Goal: Information Seeking & Learning: Learn about a topic

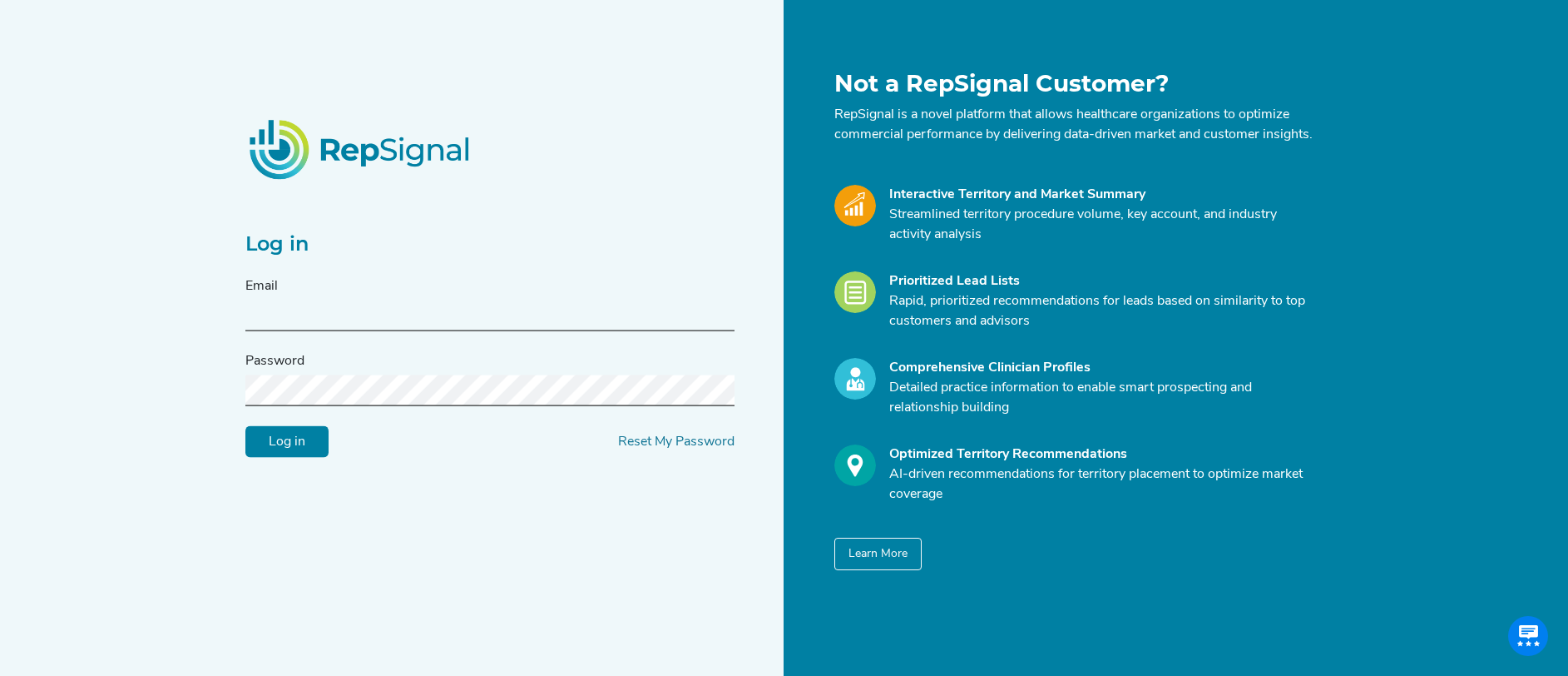
type input "[EMAIL_ADDRESS][DOMAIN_NAME]"
click at [291, 456] on input "Log in" at bounding box center [287, 442] width 84 height 32
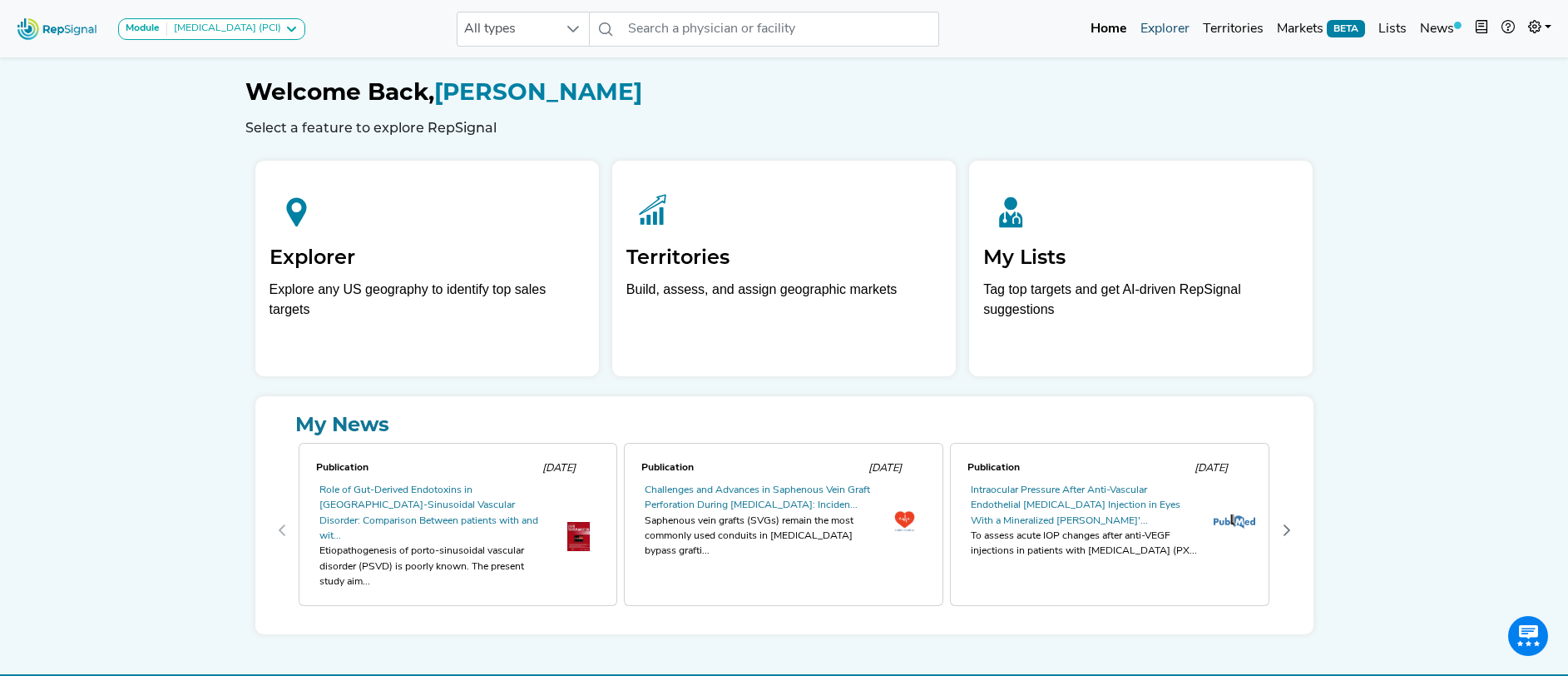
click at [1164, 35] on link "Explorer" at bounding box center [1164, 29] width 63 height 34
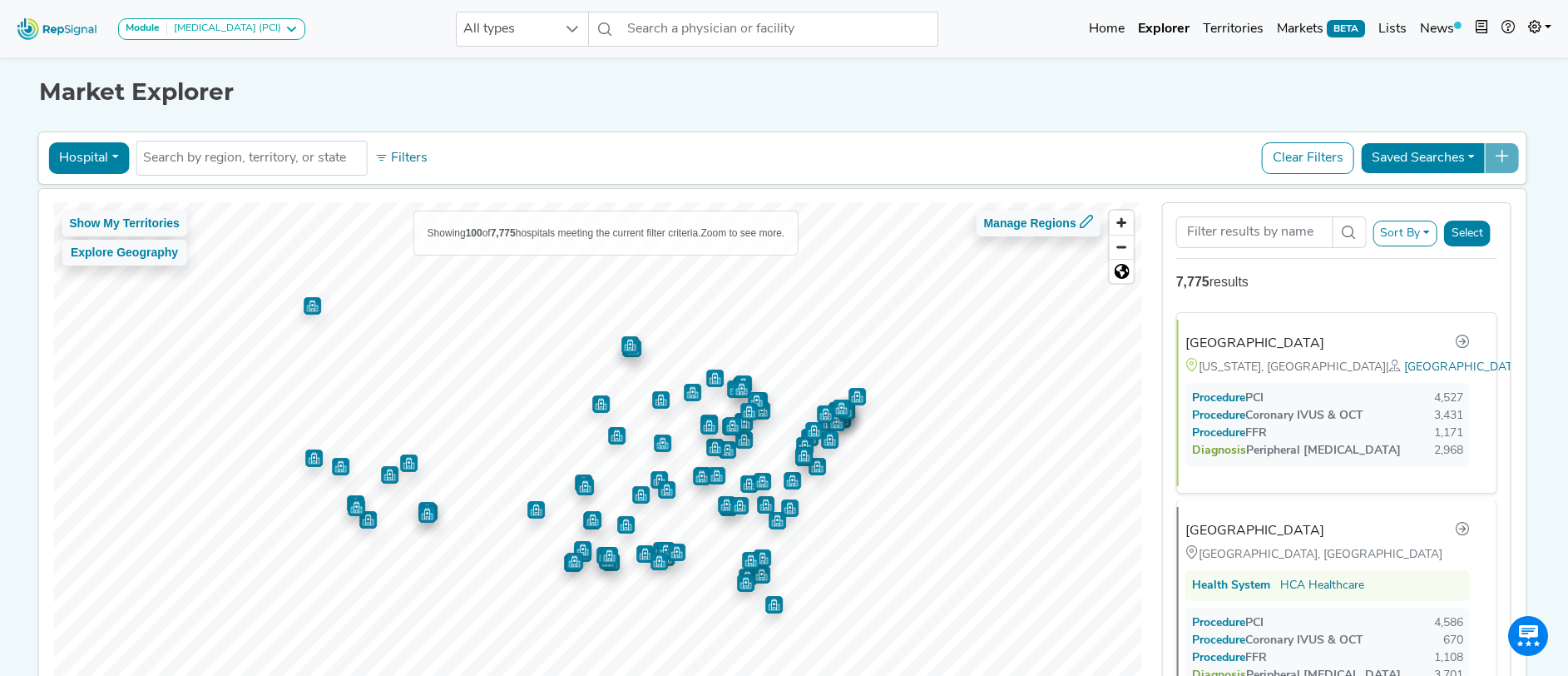
click at [86, 167] on button "Hospital" at bounding box center [88, 158] width 81 height 32
click at [1240, 343] on div "[GEOGRAPHIC_DATA]" at bounding box center [1261, 343] width 139 height 20
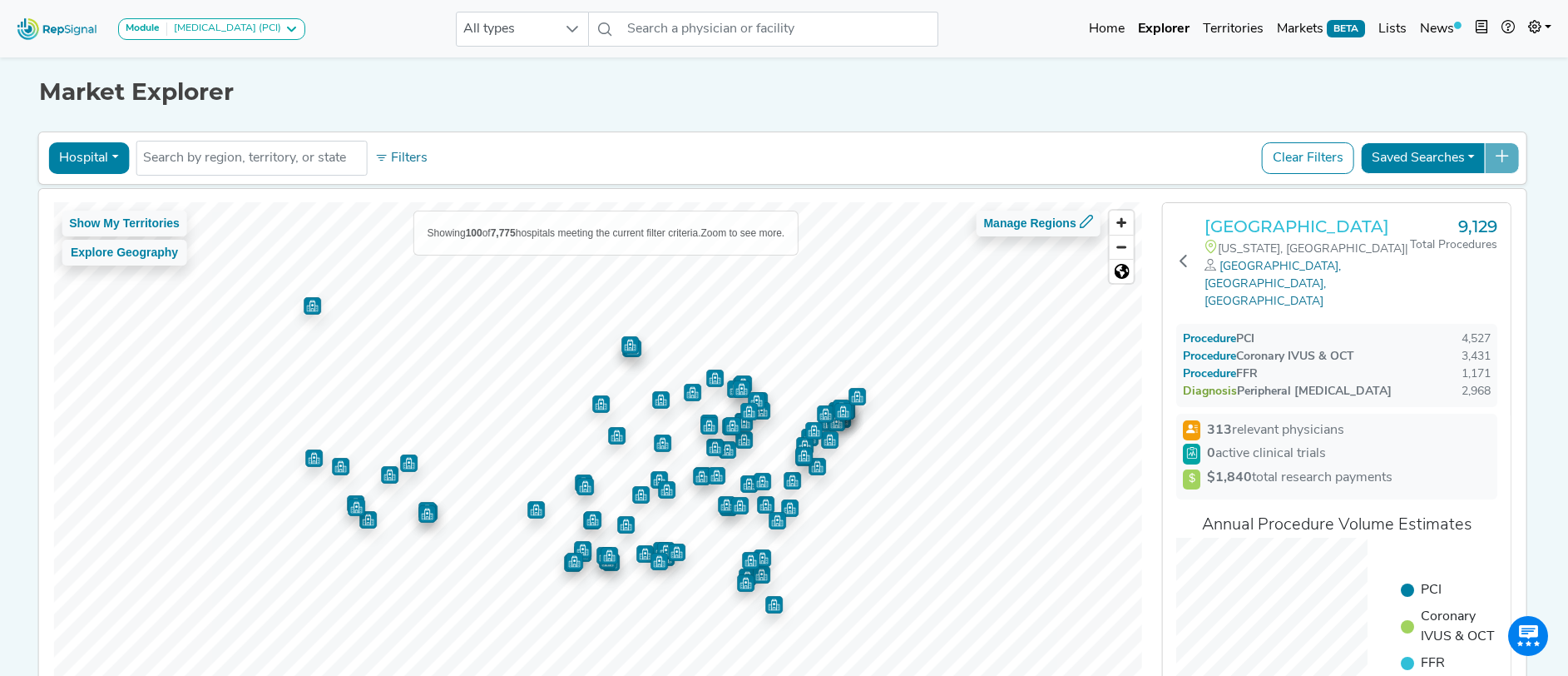
click at [1266, 229] on h3 "[GEOGRAPHIC_DATA]" at bounding box center [1307, 226] width 205 height 20
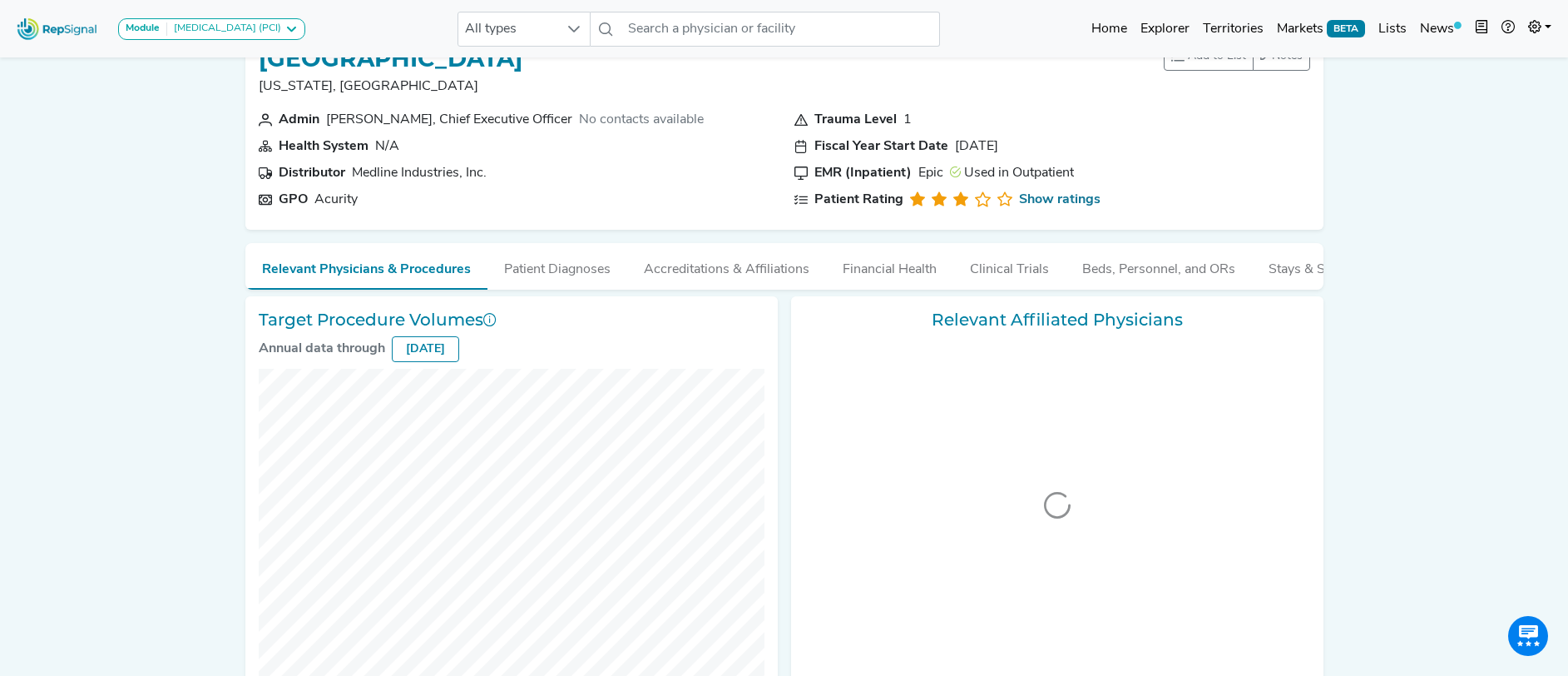
scroll to position [43, 0]
checkbox input "false"
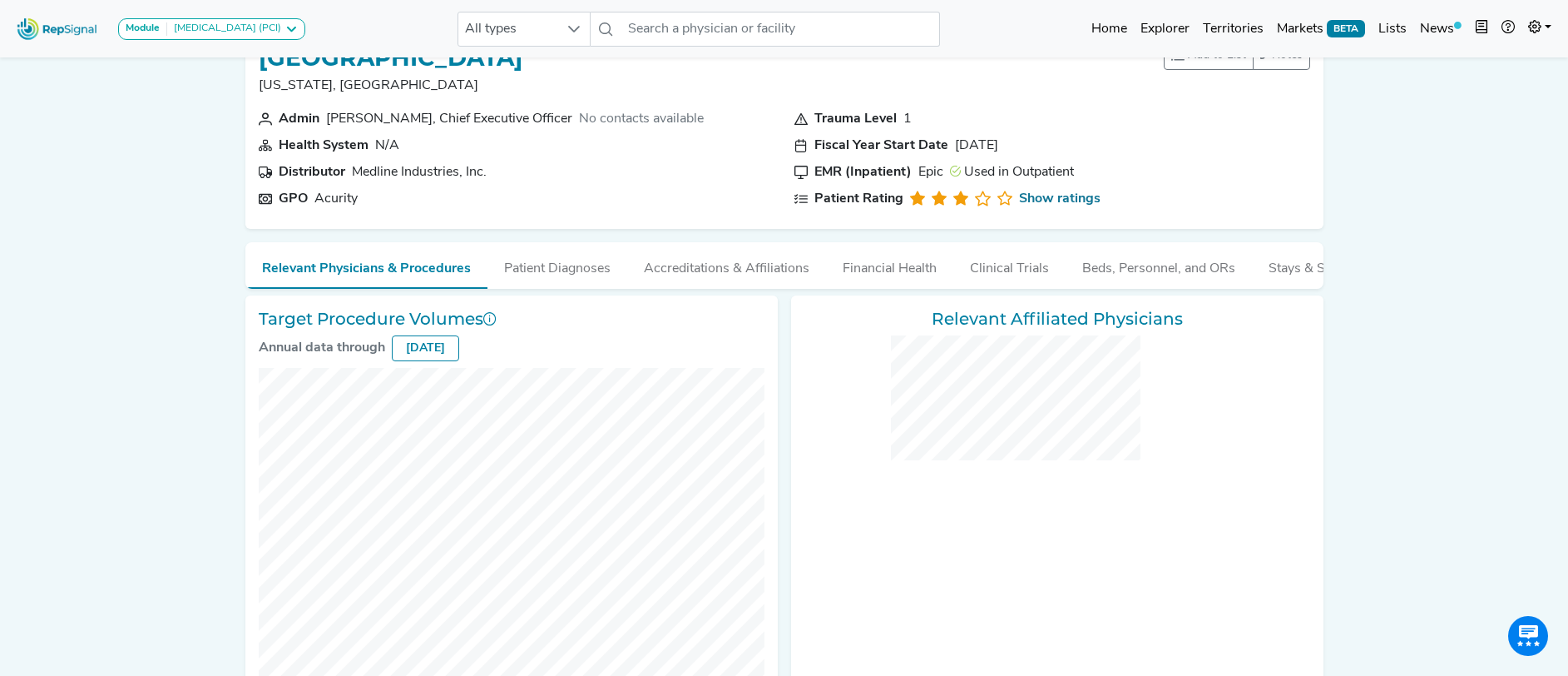
checkbox input "false"
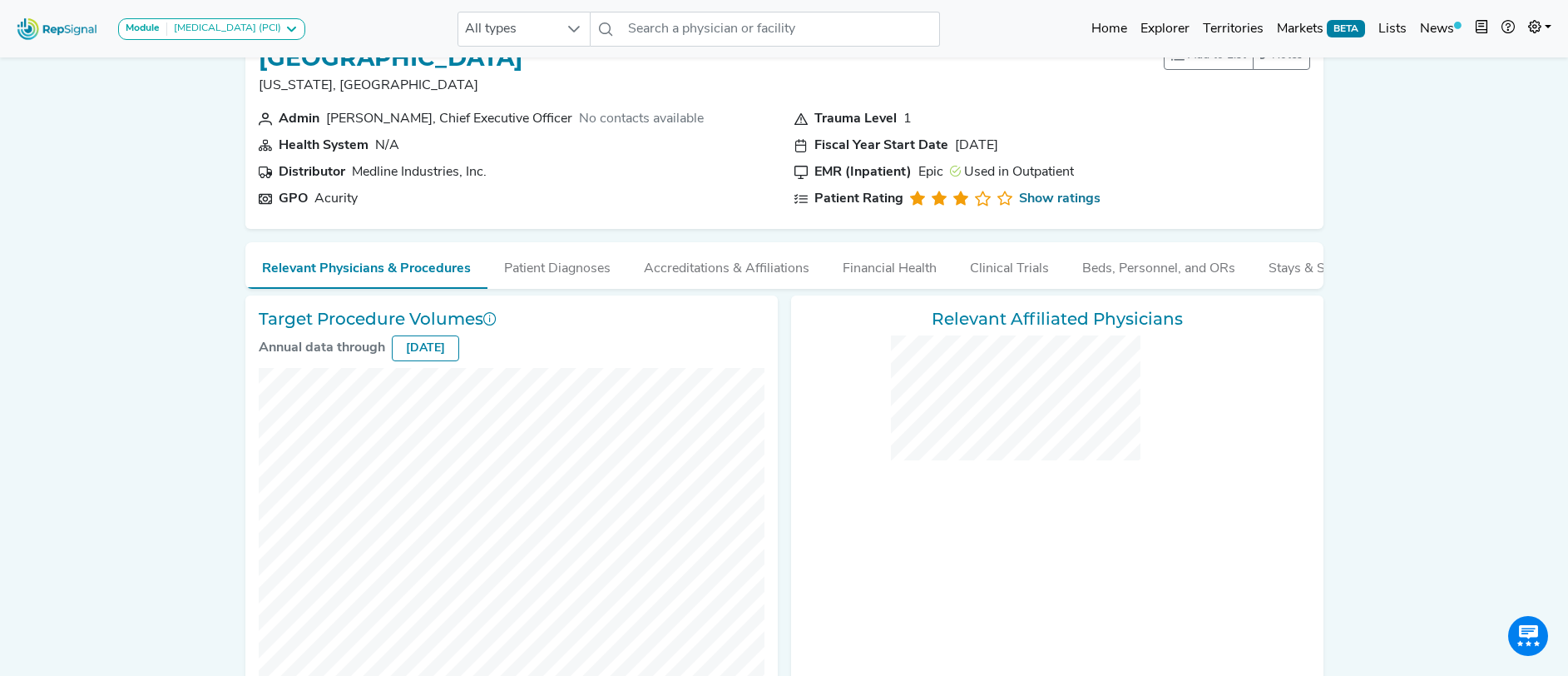
checkbox input "false"
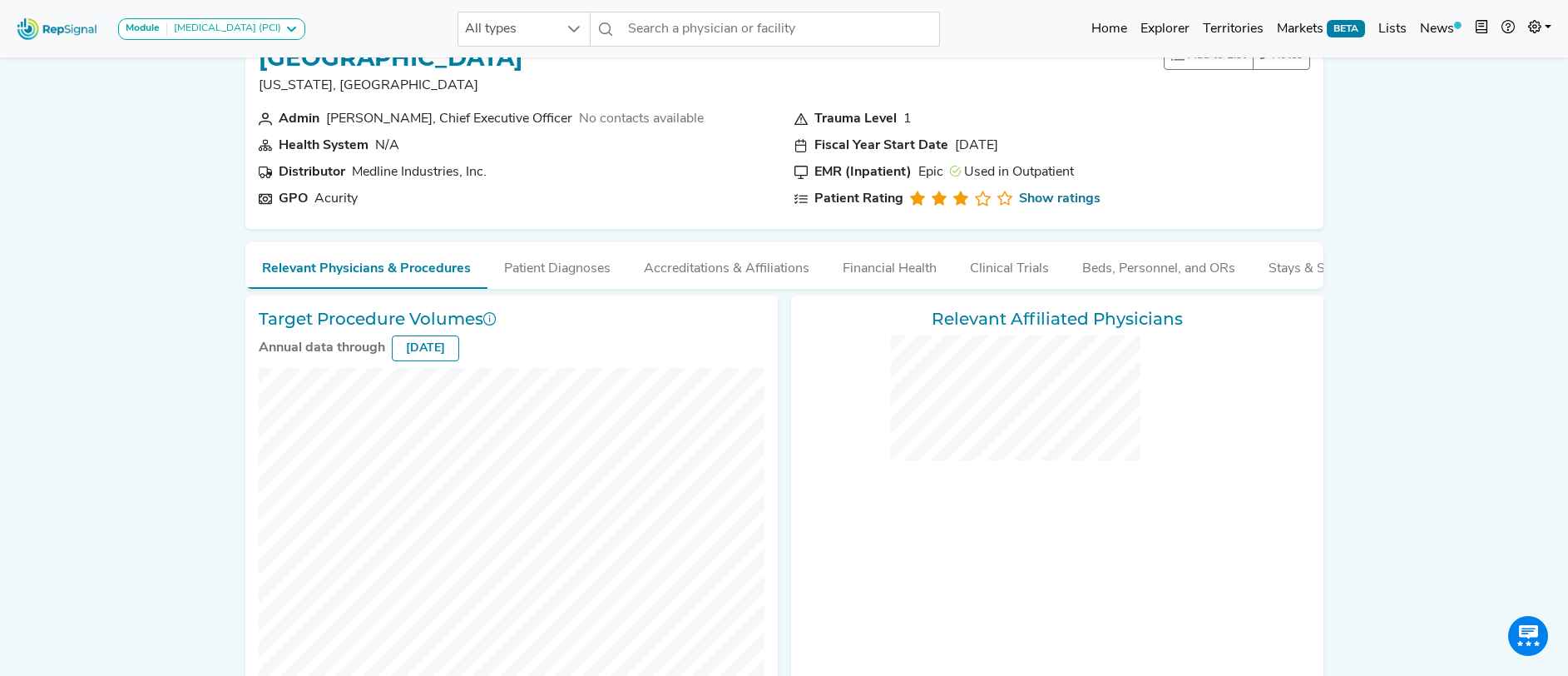
checkbox input "false"
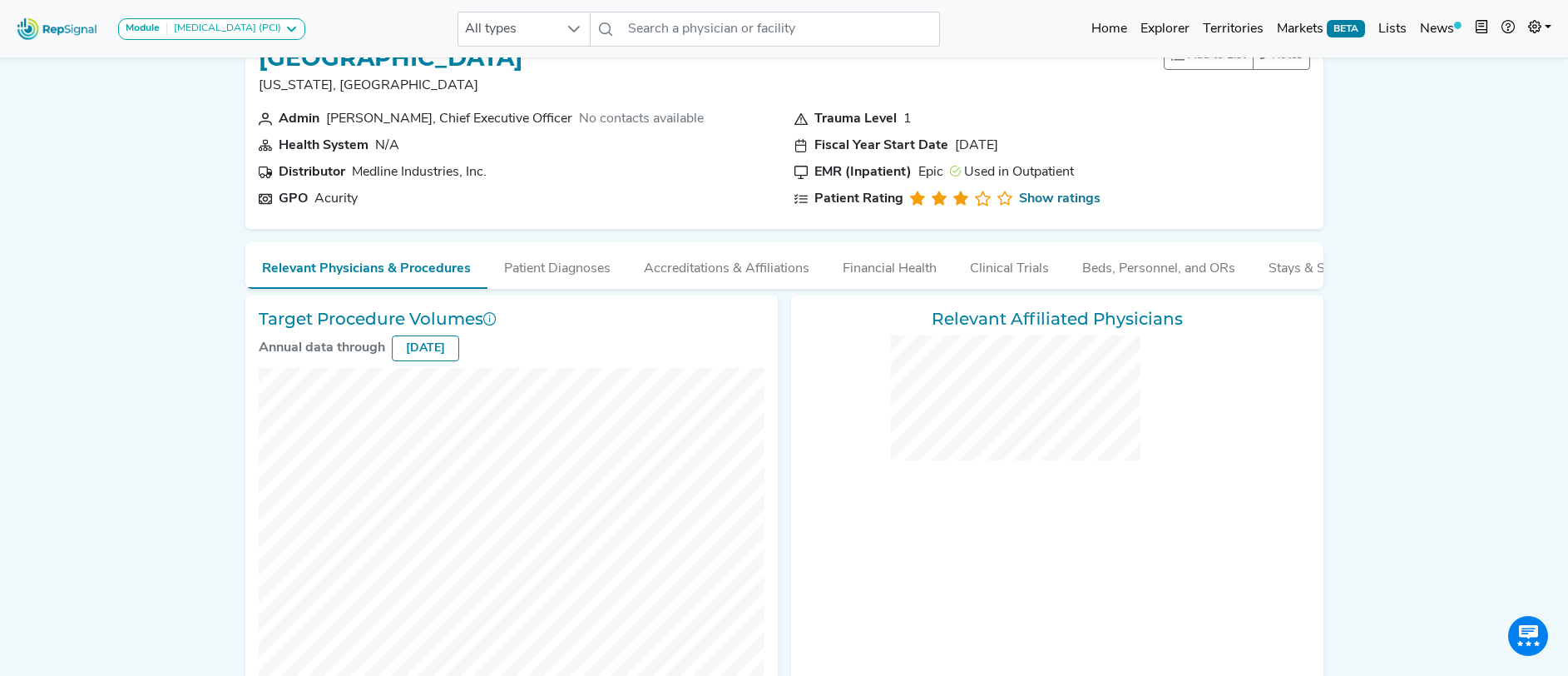
checkbox input "false"
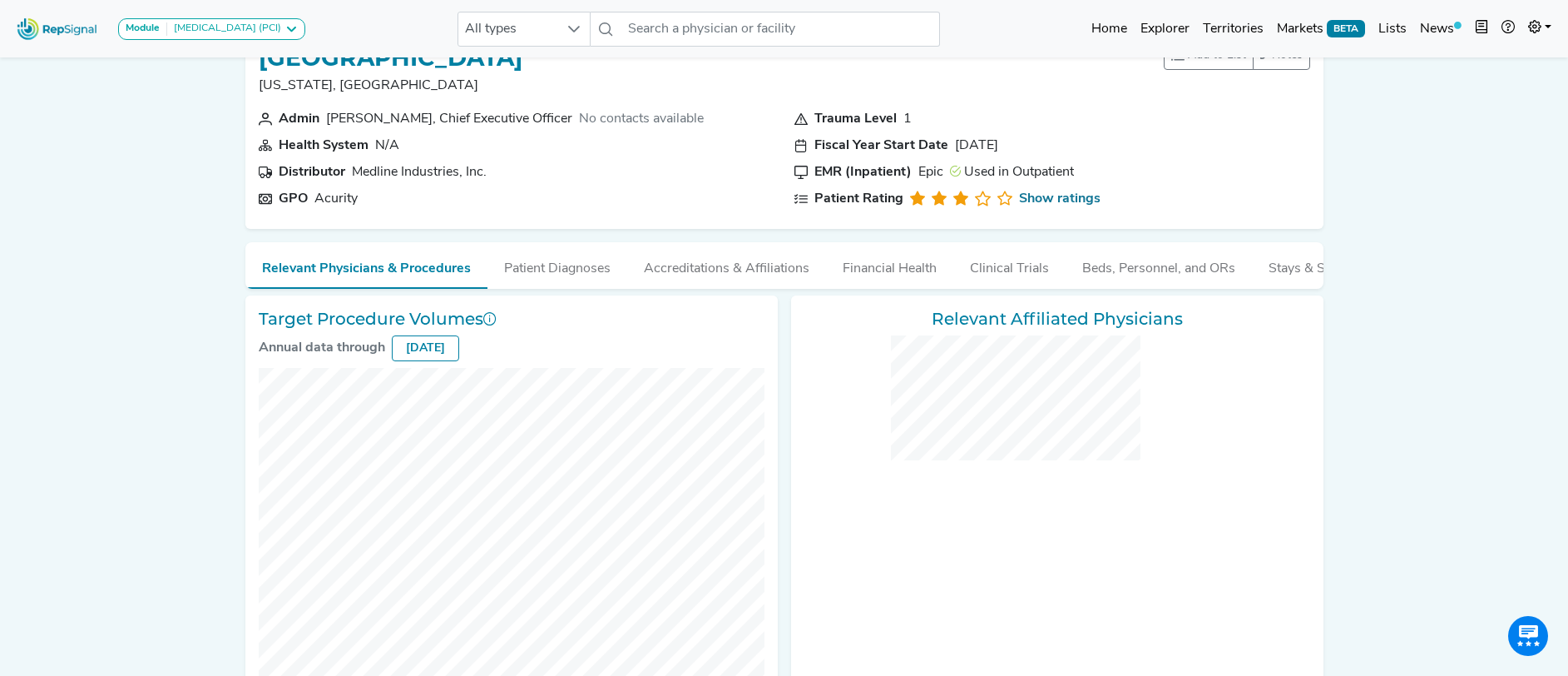
checkbox input "false"
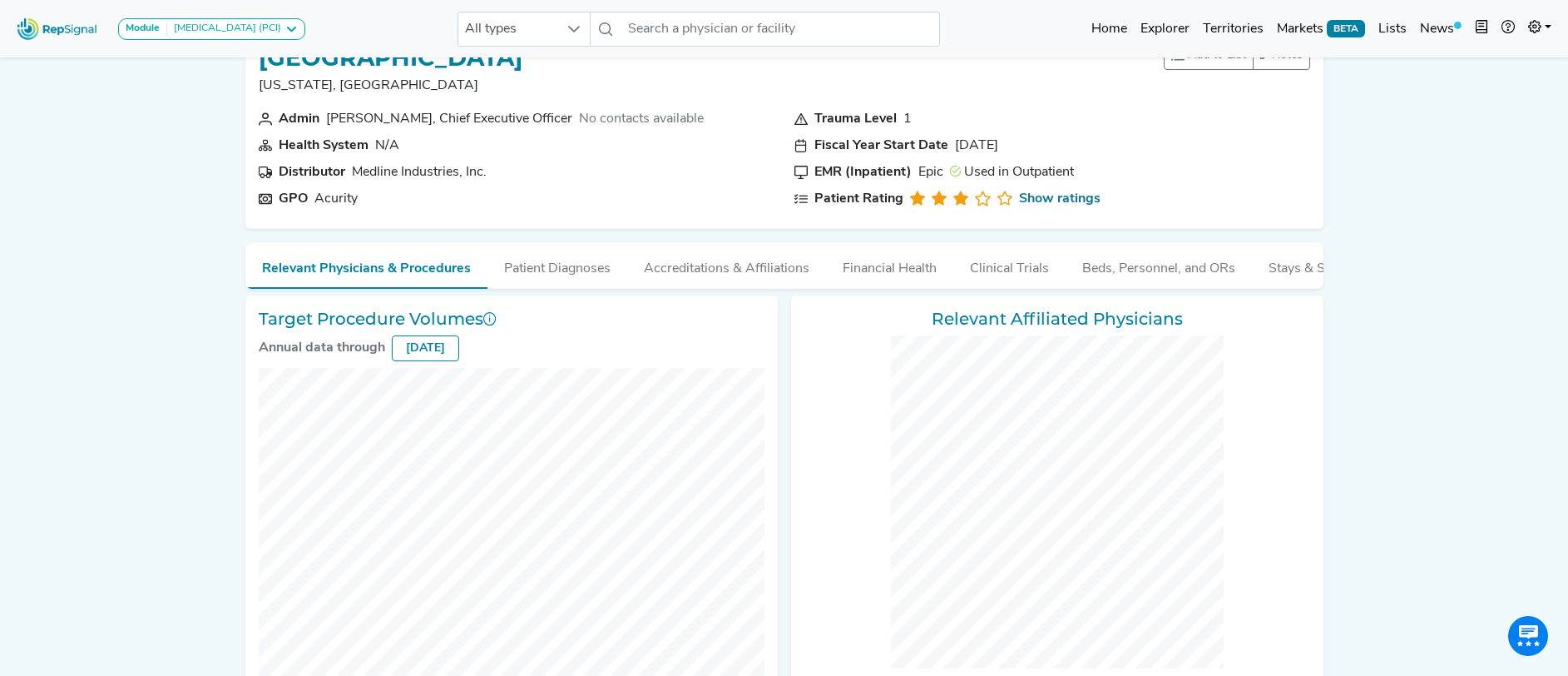
checkbox input "false"
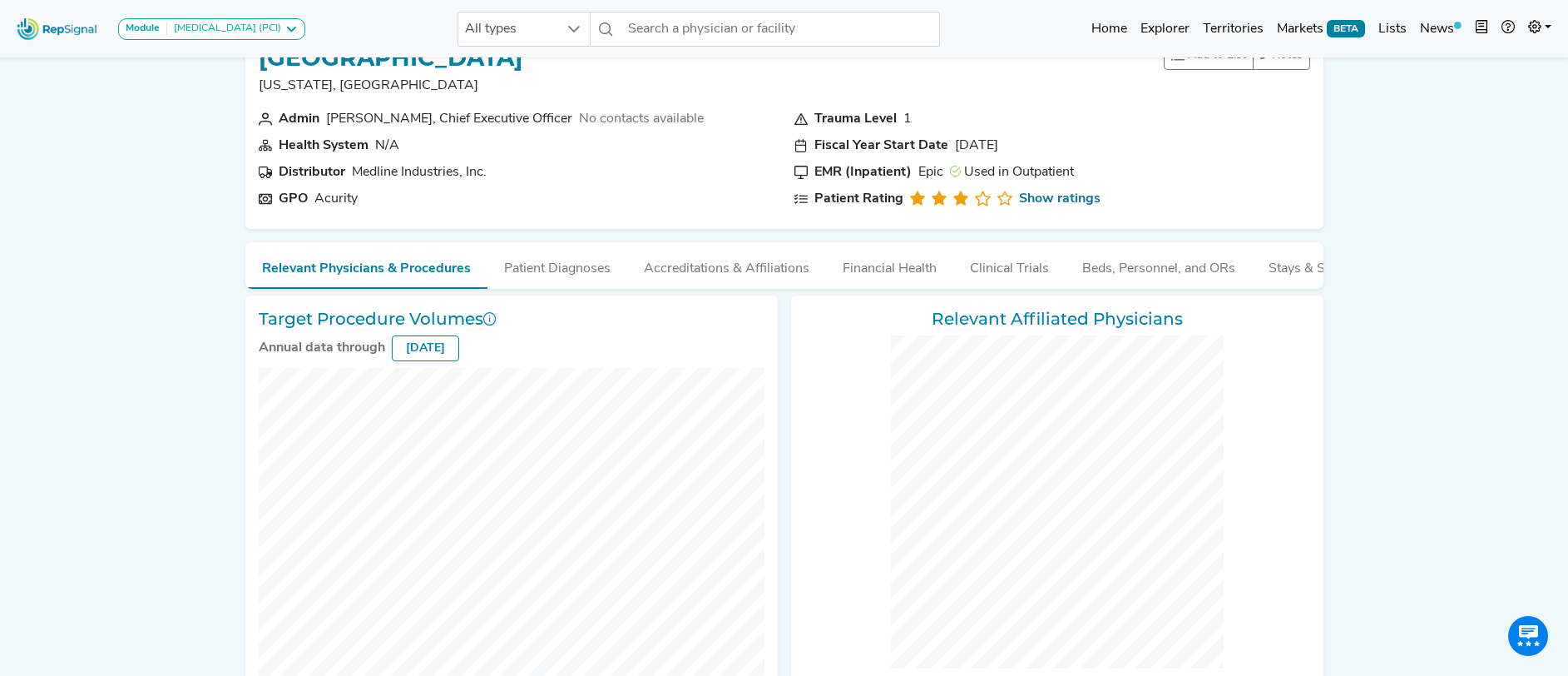
checkbox input "false"
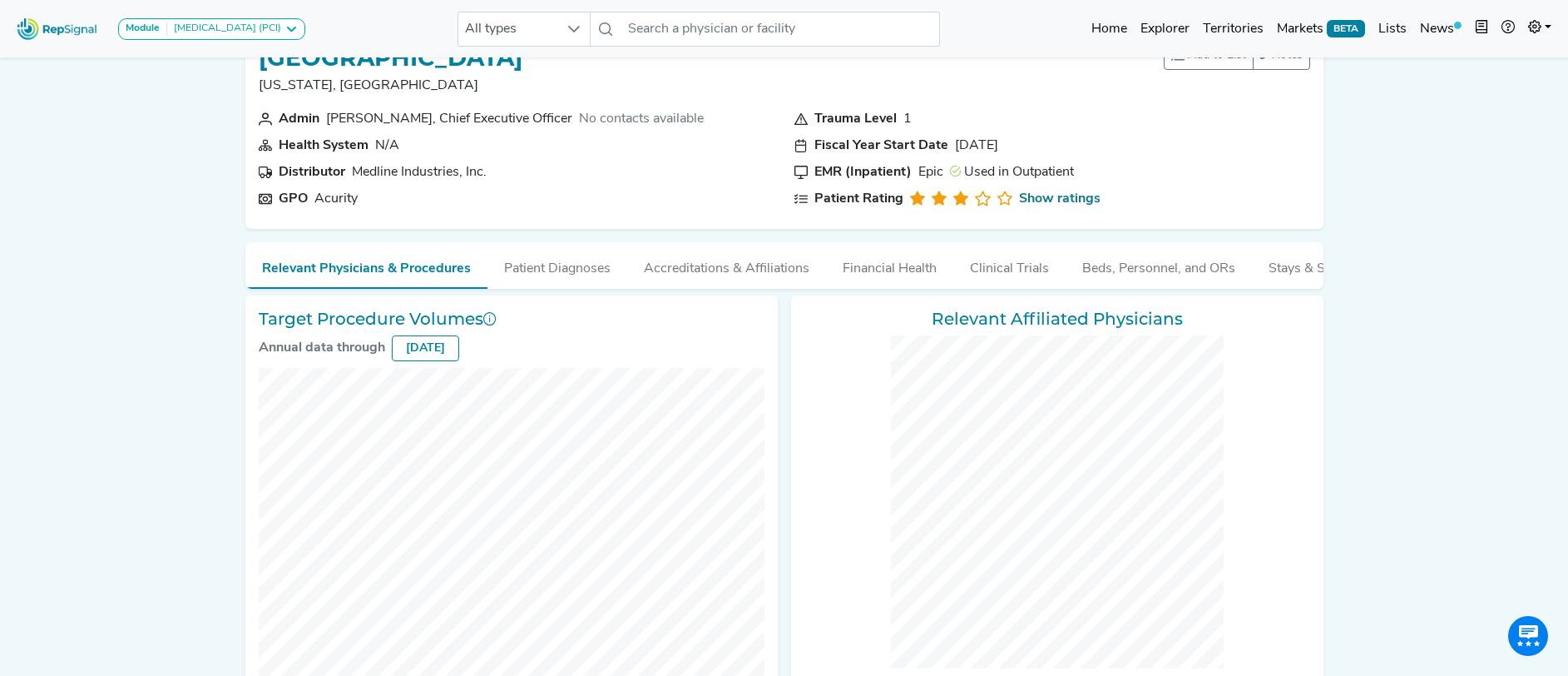
checkbox input "false"
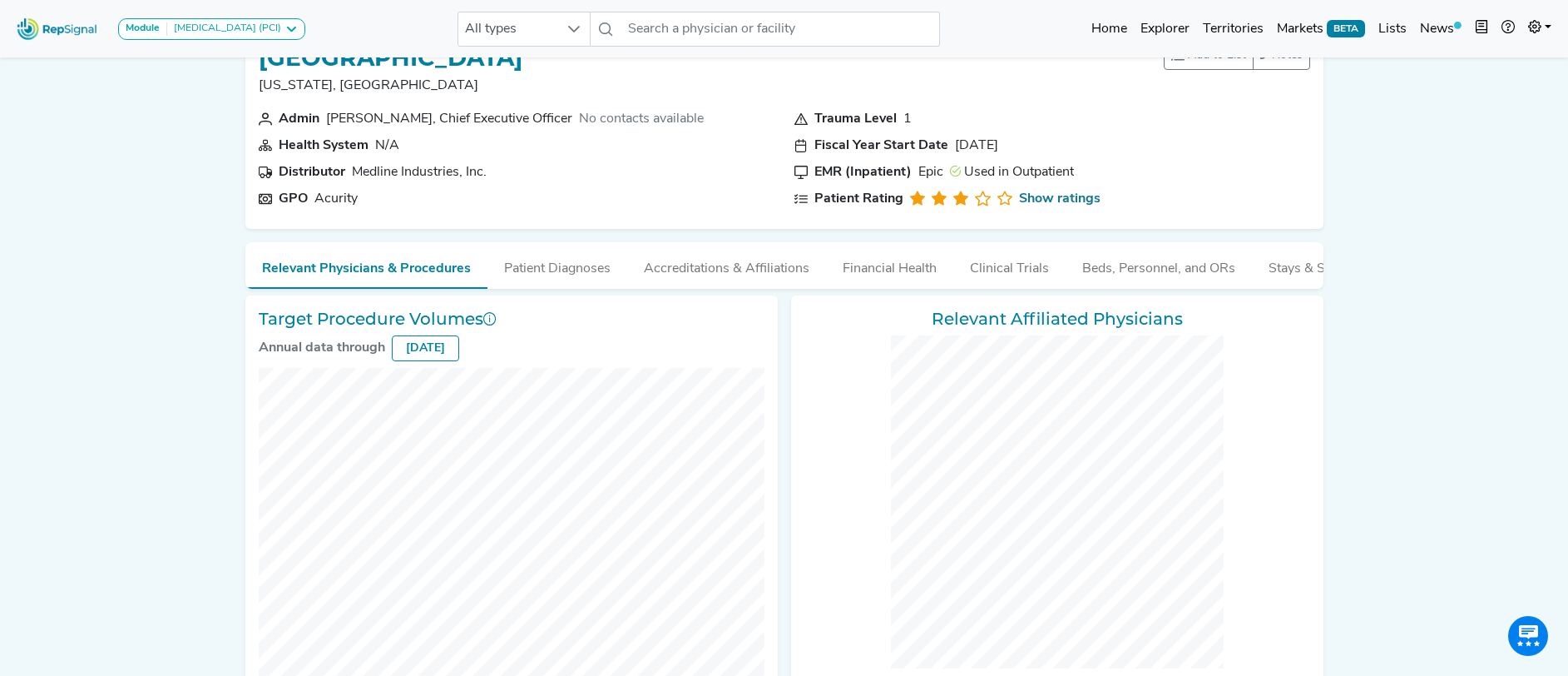
checkbox input "false"
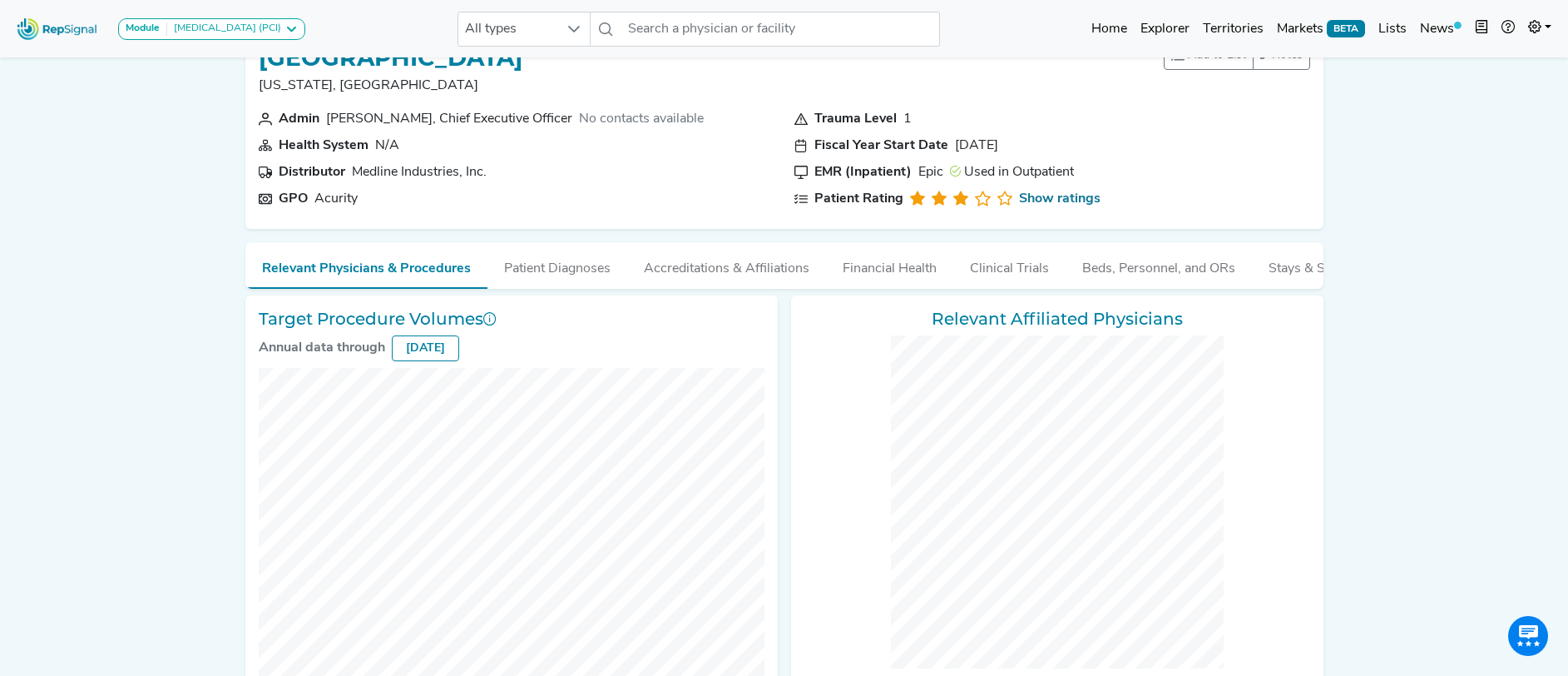
checkbox input "false"
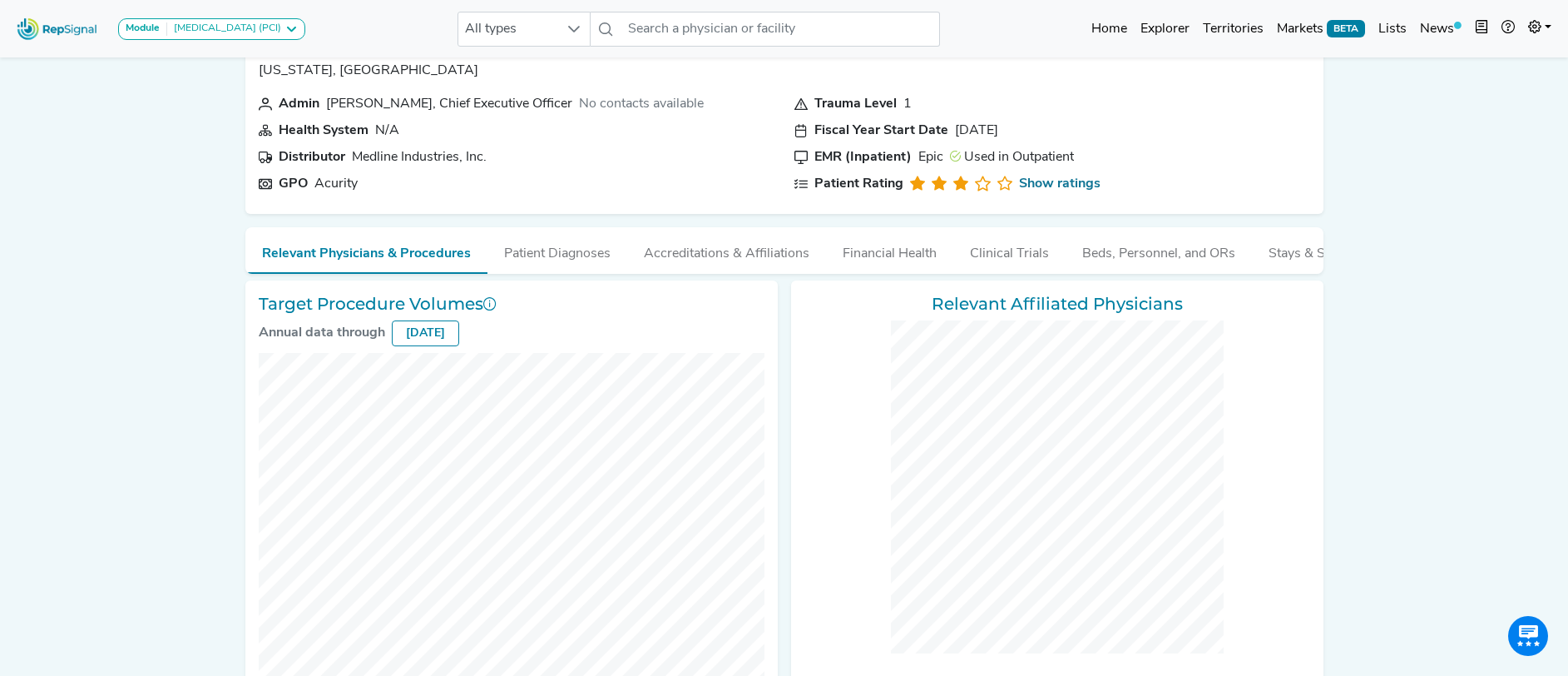
scroll to position [0, 0]
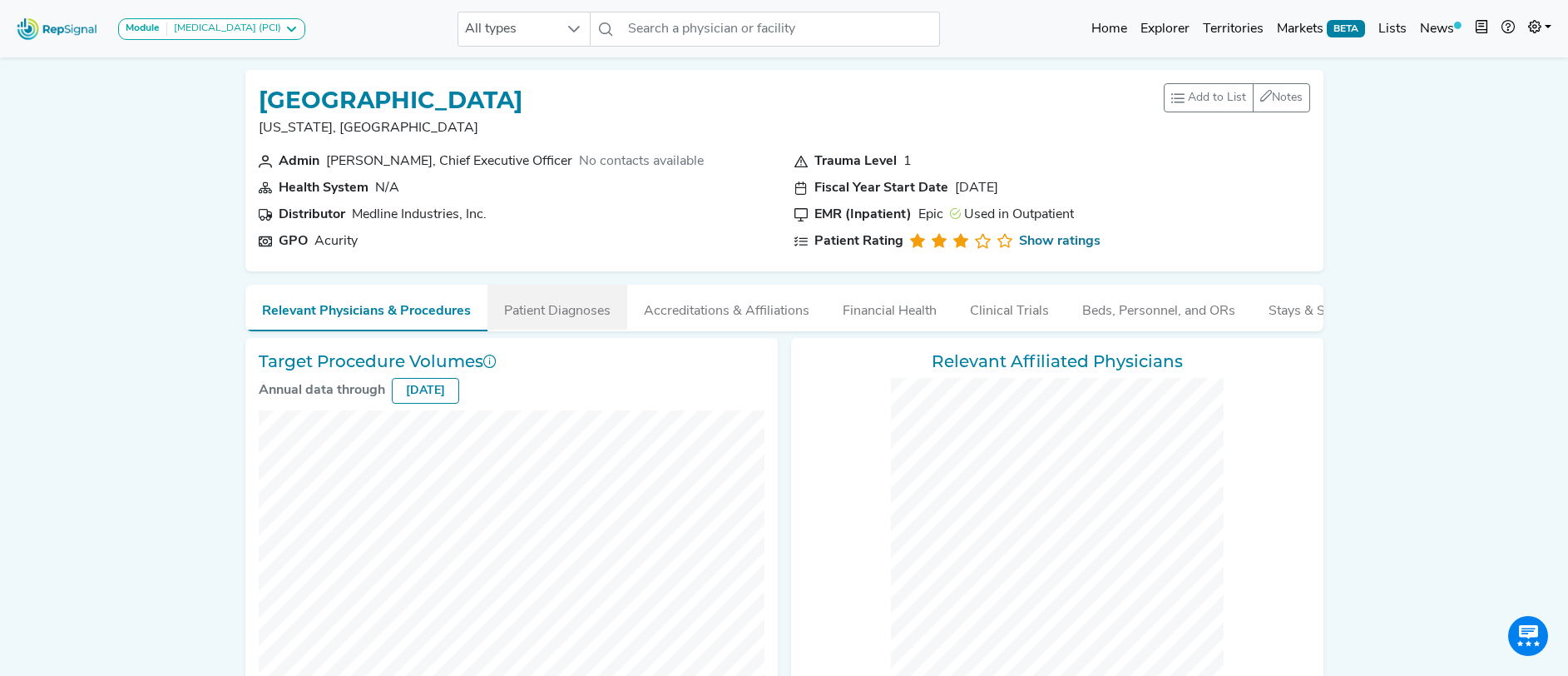
click at [569, 306] on button "Patient Diagnoses" at bounding box center [557, 306] width 140 height 45
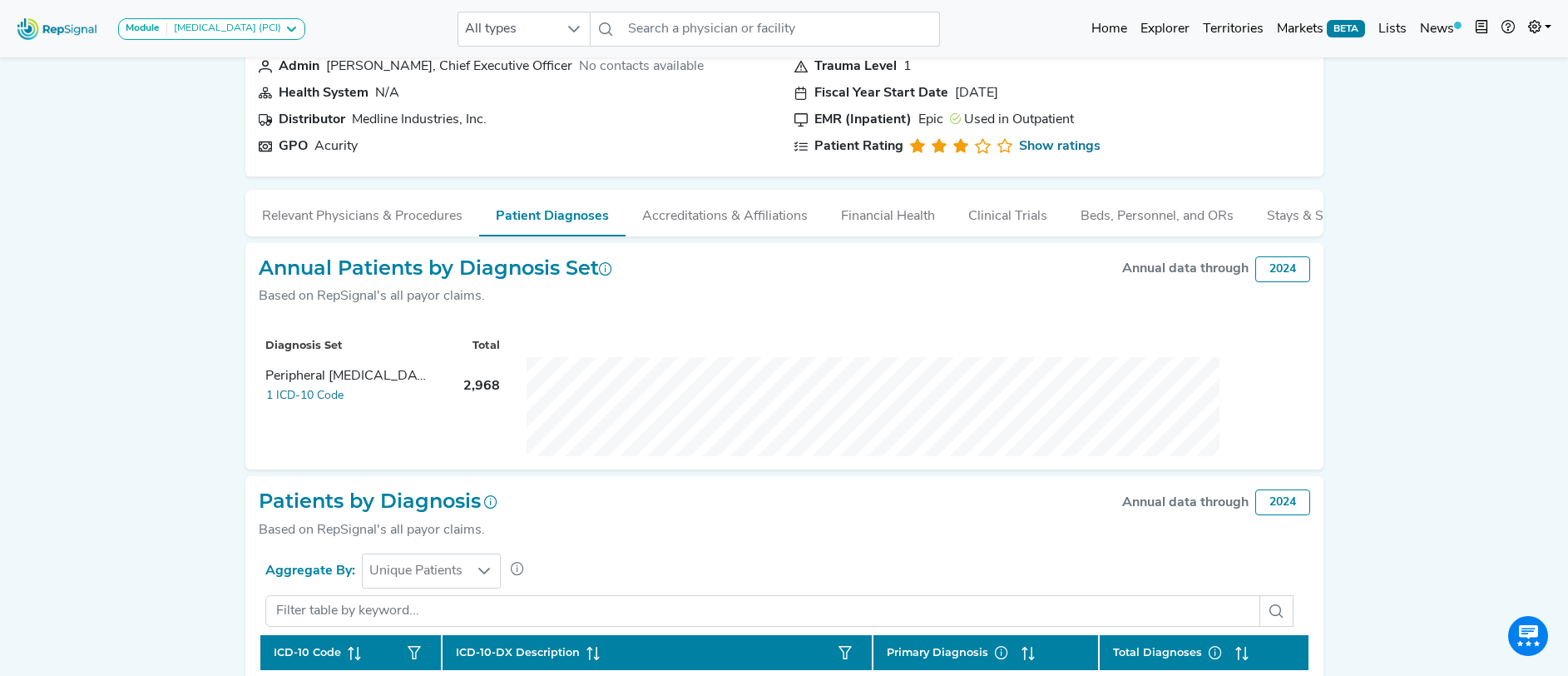
scroll to position [35, 0]
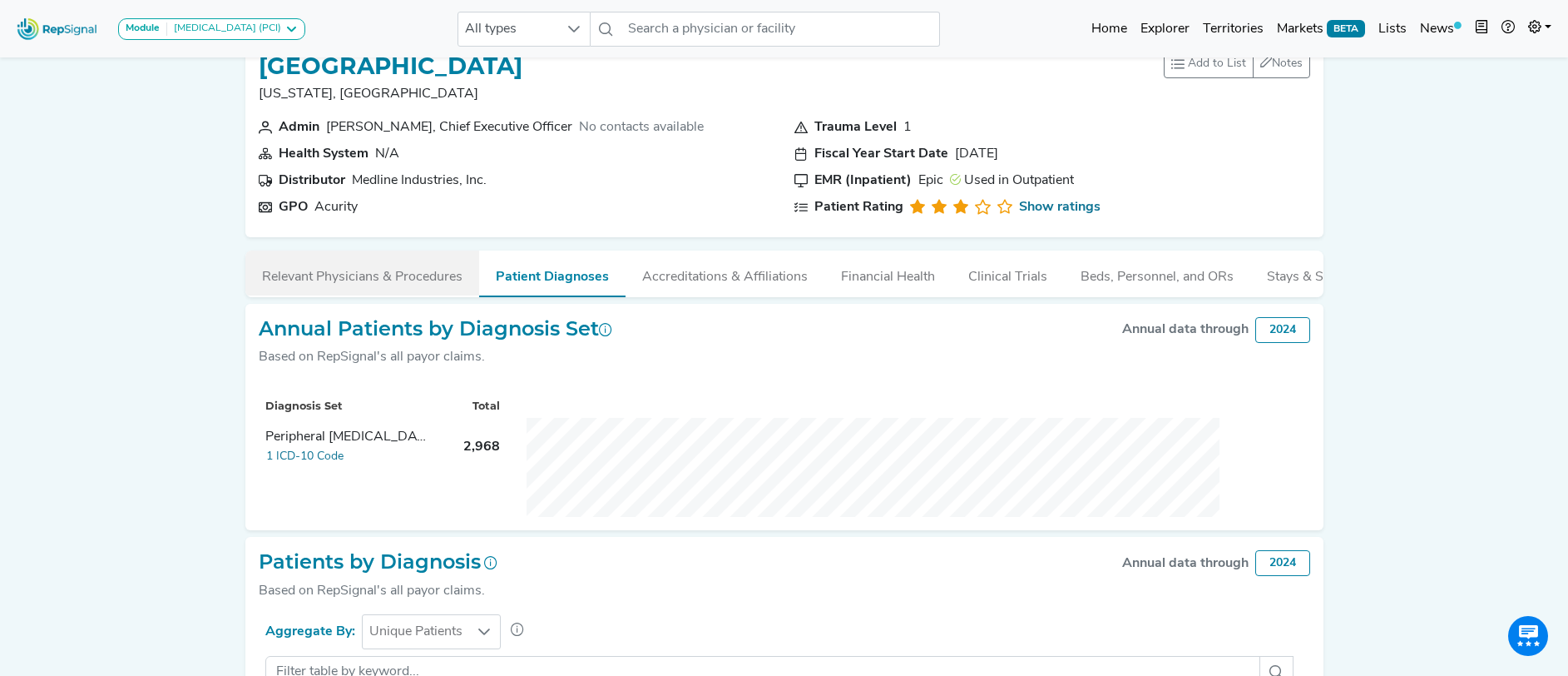
click at [333, 286] on button "Relevant Physicians & Procedures" at bounding box center [361, 273] width 233 height 45
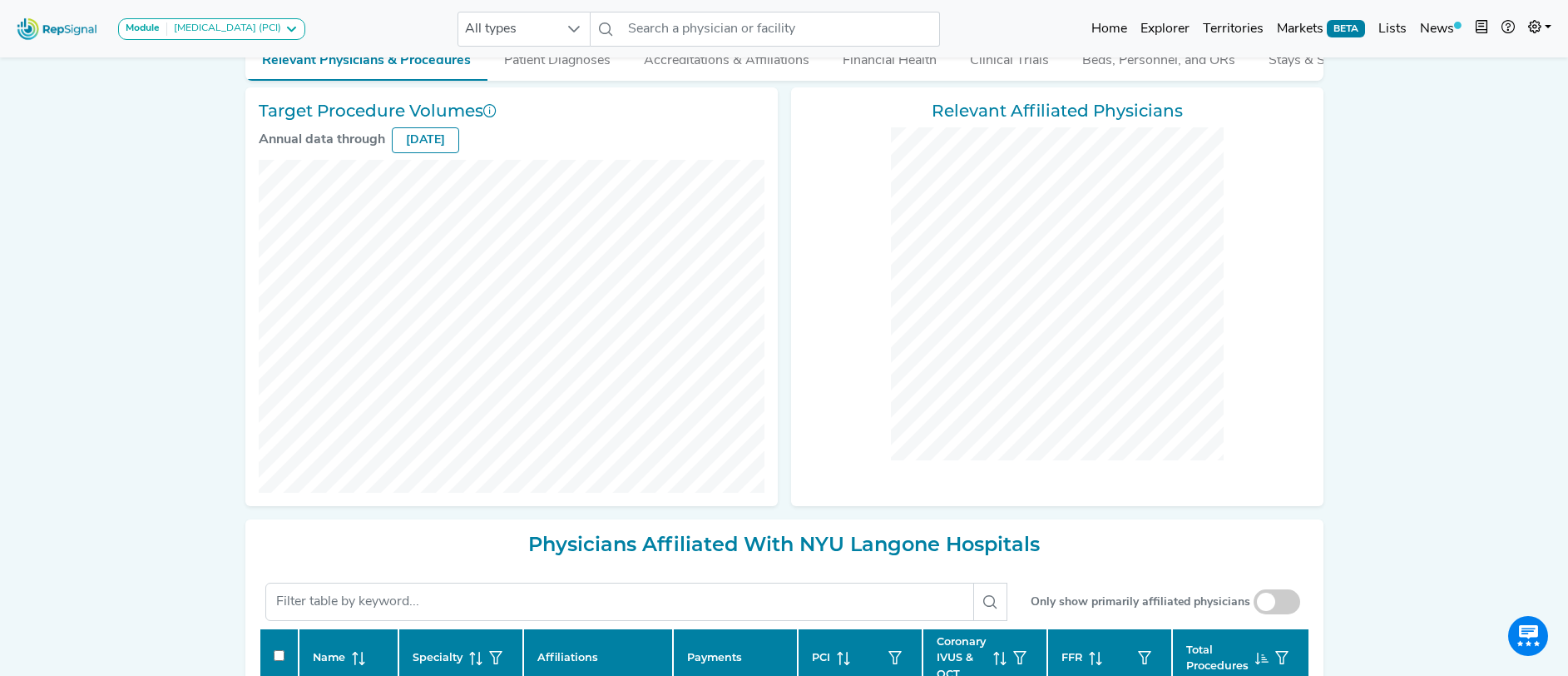
scroll to position [570, 0]
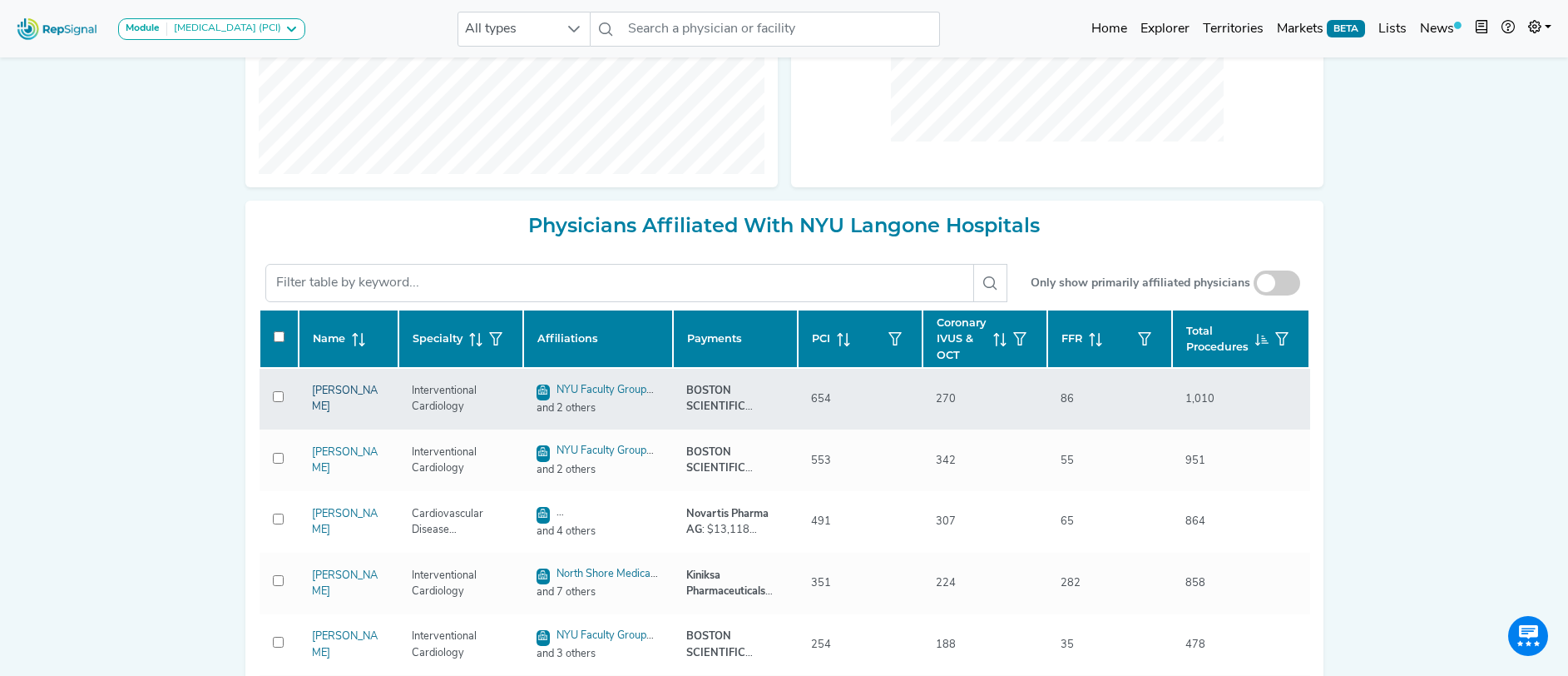
click at [327, 412] on link "[PERSON_NAME]" at bounding box center [344, 398] width 65 height 26
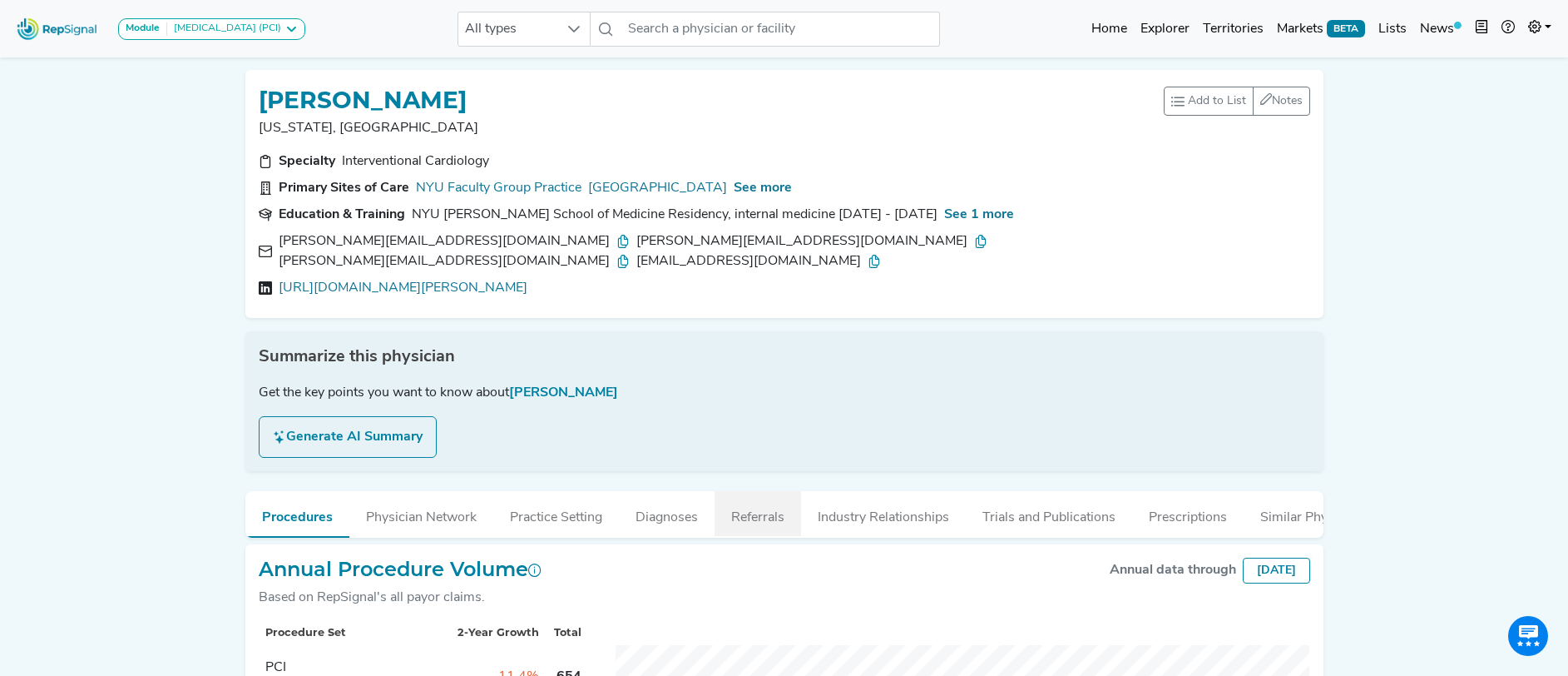
click at [751, 502] on button "Referrals" at bounding box center [757, 512] width 86 height 45
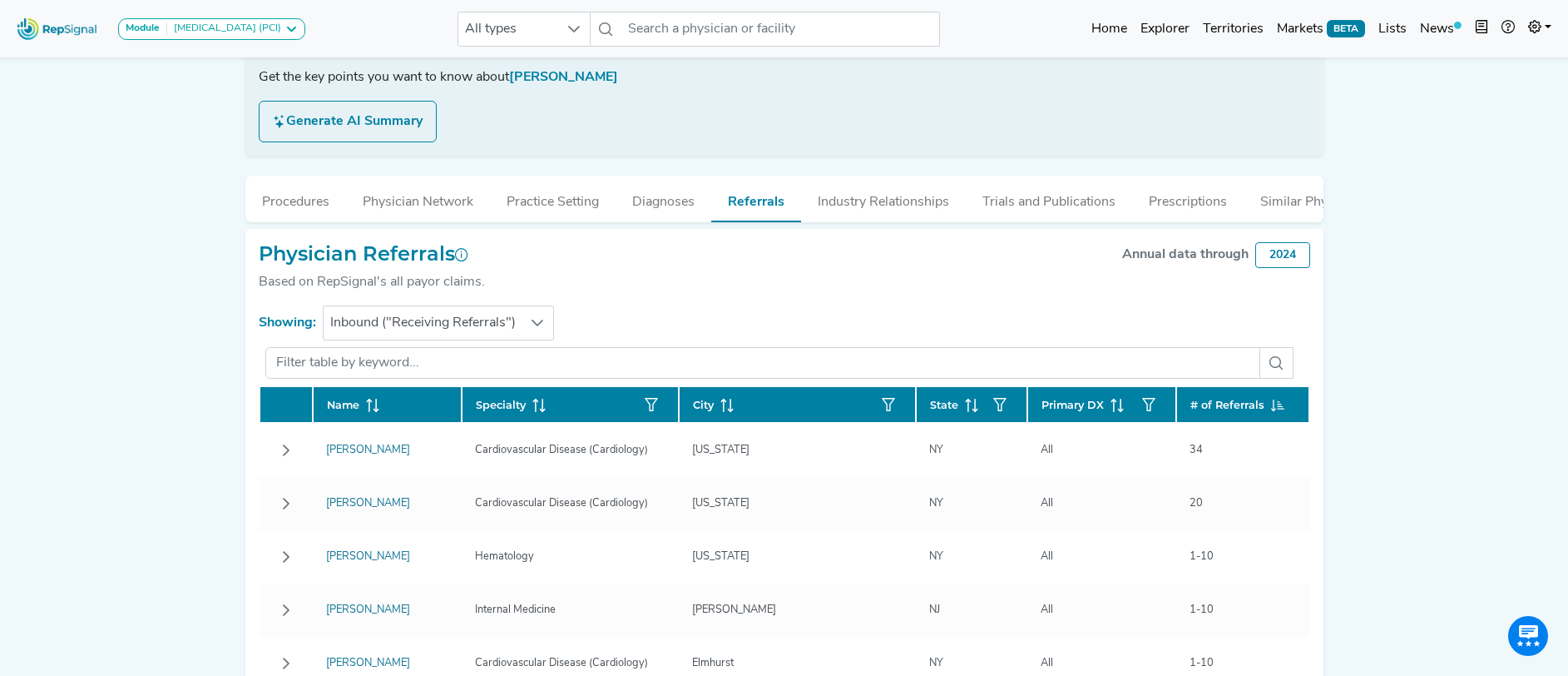
scroll to position [373, 0]
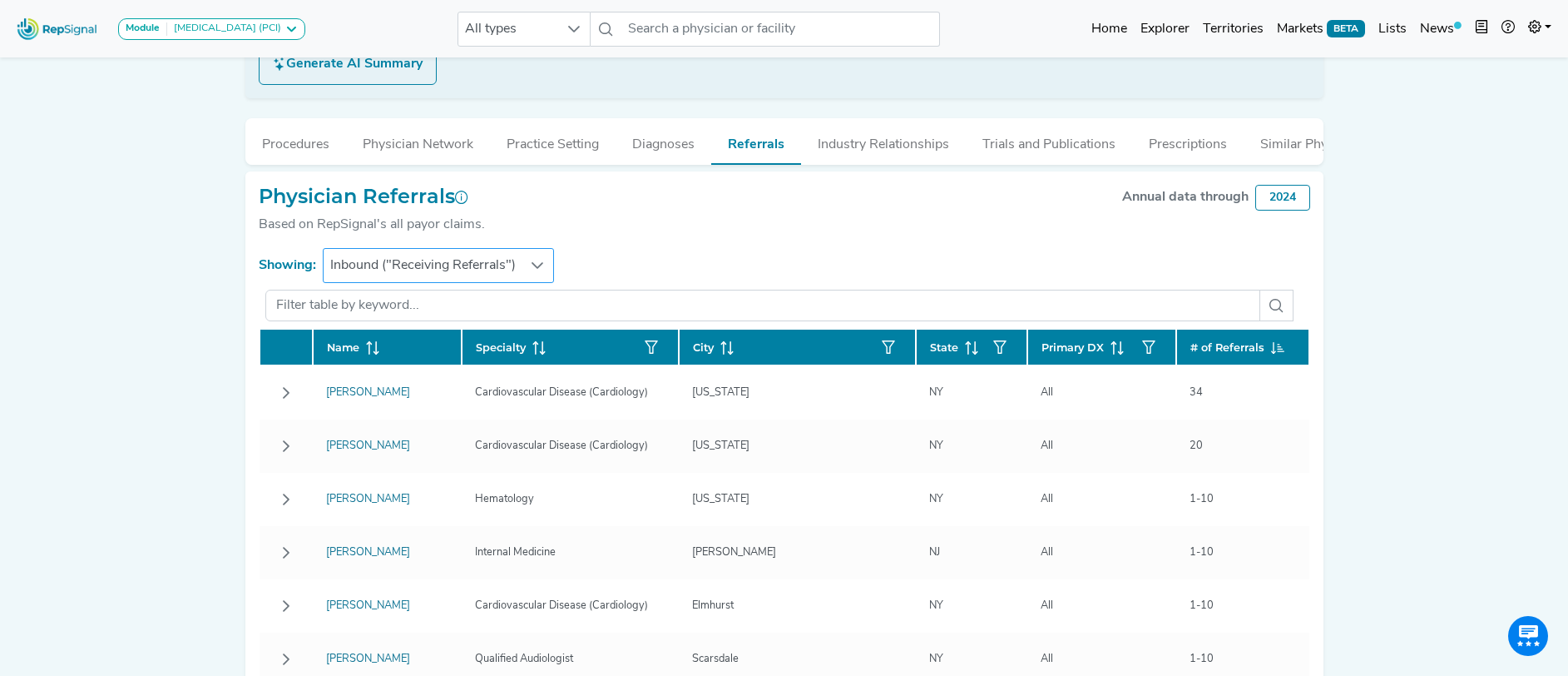
click at [288, 386] on icon "Row Collapsed" at bounding box center [286, 393] width 14 height 14
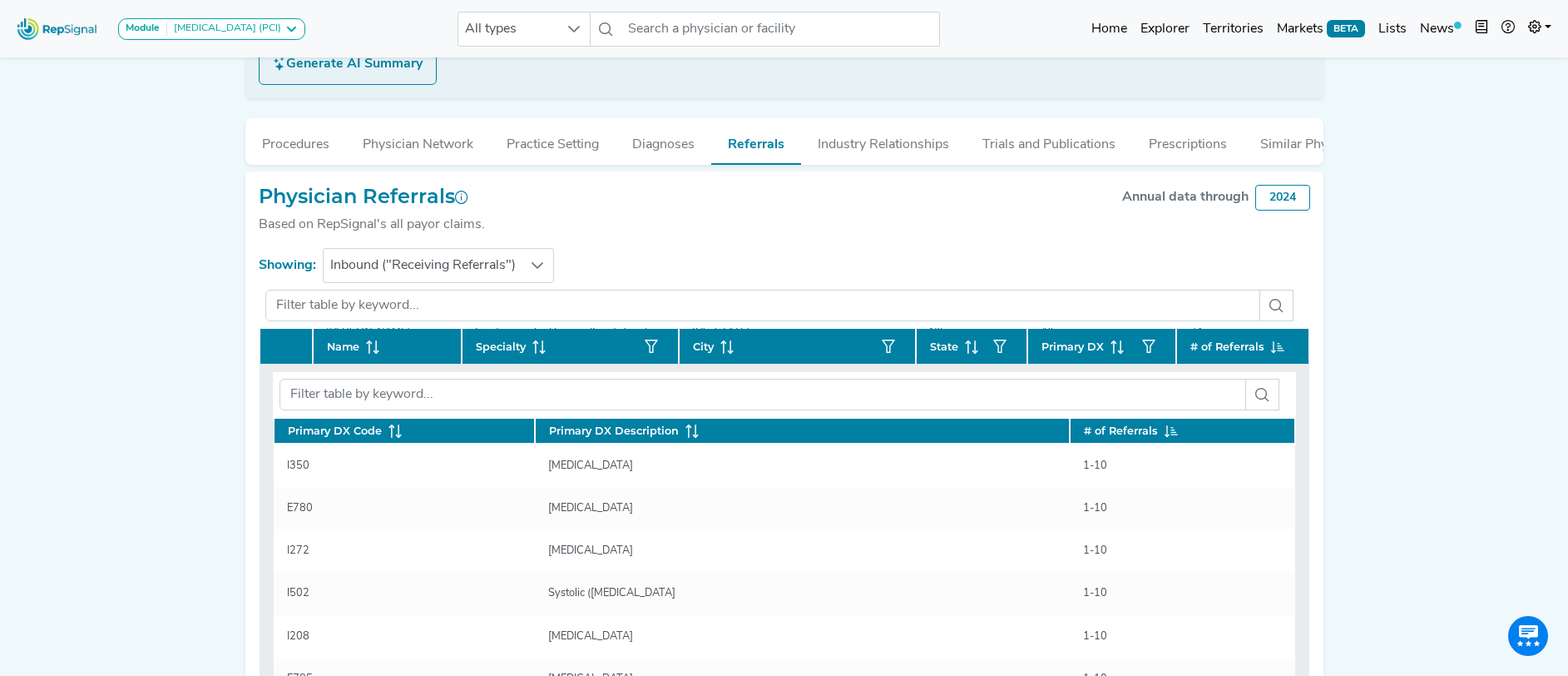
scroll to position [0, 0]
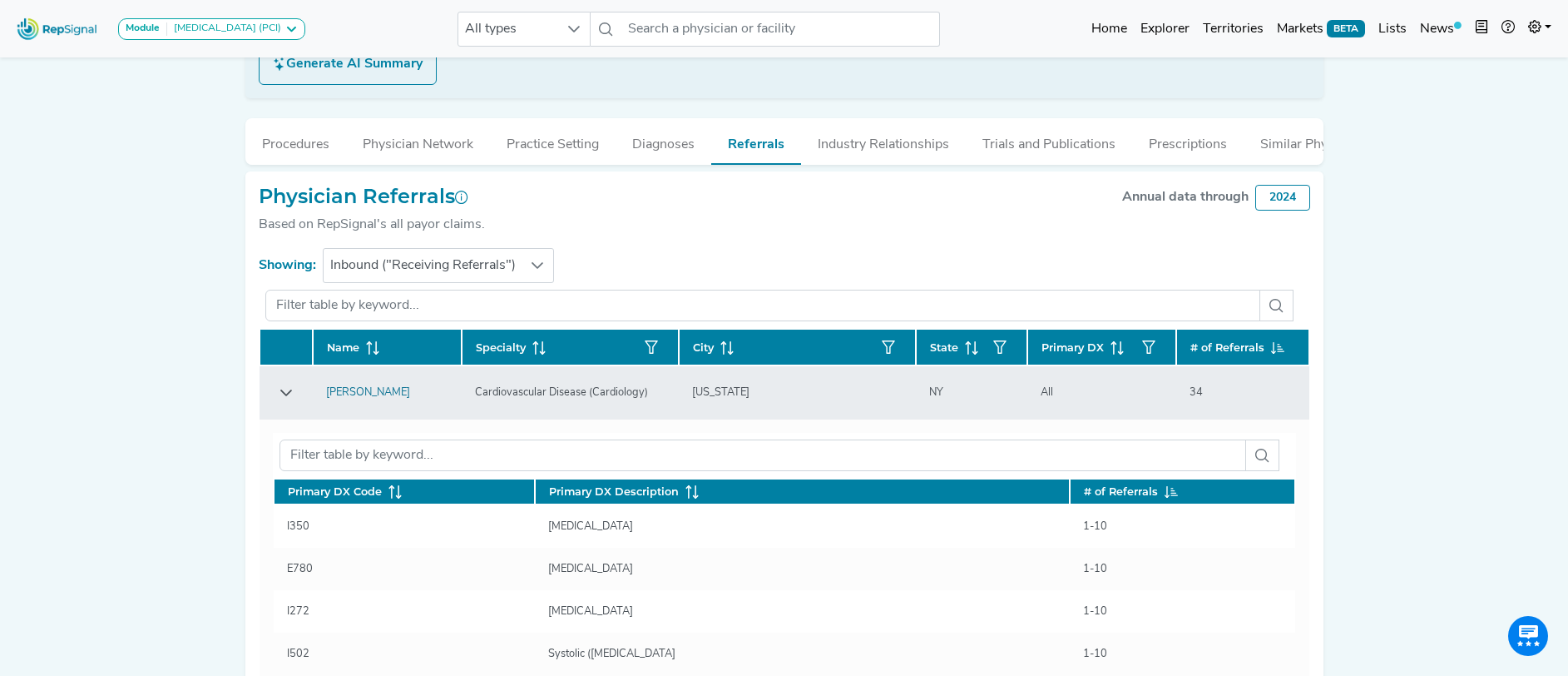
click at [289, 386] on icon "Row Expanded" at bounding box center [286, 393] width 14 height 14
